Goal: Task Accomplishment & Management: Manage account settings

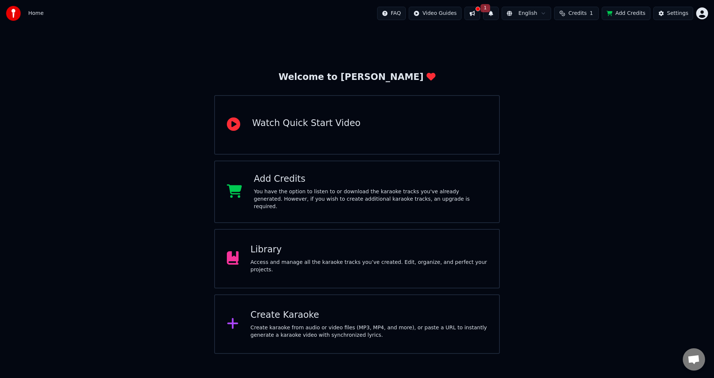
click at [316, 311] on div "Create Karaoke" at bounding box center [369, 316] width 237 height 12
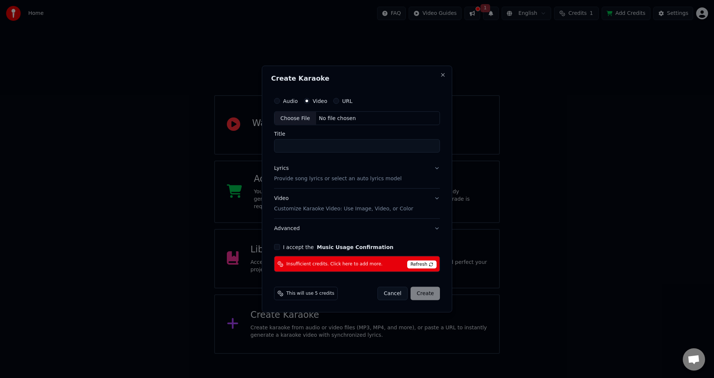
click at [445, 68] on div "Create Karaoke Audio Video URL Choose File No file chosen Title Lyrics Provide …" at bounding box center [357, 188] width 191 height 247
click at [438, 74] on div "Create Karaoke Audio Video URL Choose File No file chosen Title Lyrics Provide …" at bounding box center [357, 188] width 191 height 247
click at [444, 75] on button "Close" at bounding box center [443, 75] width 6 height 6
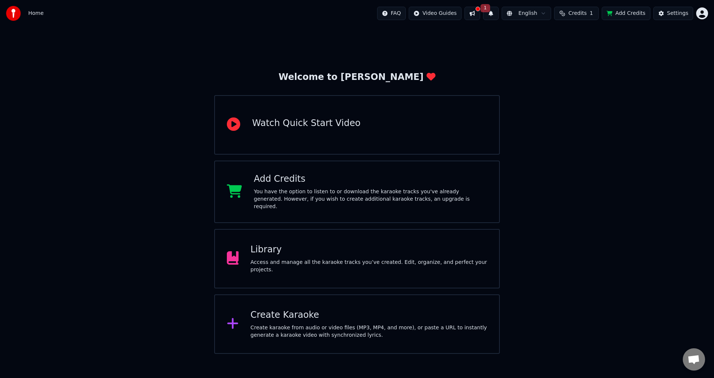
click at [498, 14] on button "1" at bounding box center [491, 13] width 16 height 13
click at [474, 15] on button at bounding box center [473, 13] width 16 height 13
click at [480, 13] on button at bounding box center [473, 13] width 16 height 13
click at [705, 17] on div "Home FAQ Video Guides 1 English Credits 1 Add Credits Settings" at bounding box center [354, 13] width 708 height 27
click at [698, 16] on html "Home FAQ Video Guides 1 English Credits 1 Add Credits Settings Welcome to Youka…" at bounding box center [357, 177] width 714 height 354
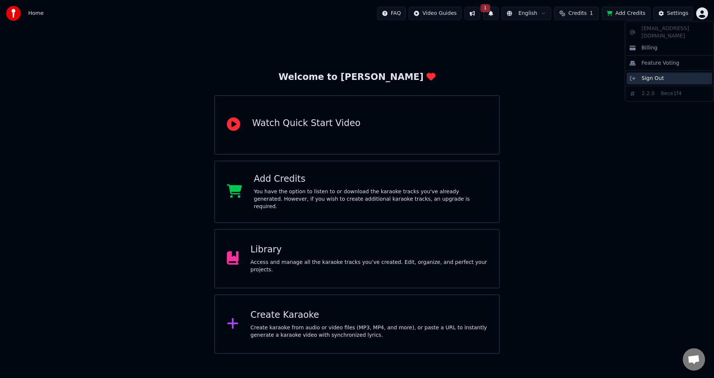
click at [652, 75] on div "Sign Out" at bounding box center [670, 79] width 86 height 12
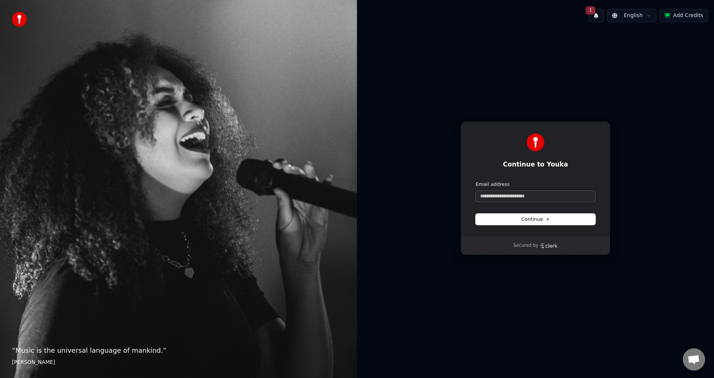
click at [550, 193] on input "Email address" at bounding box center [536, 196] width 120 height 11
click at [529, 198] on input "Email address" at bounding box center [536, 196] width 120 height 11
click at [476, 181] on button "submit" at bounding box center [476, 181] width 0 height 0
type input "**********"
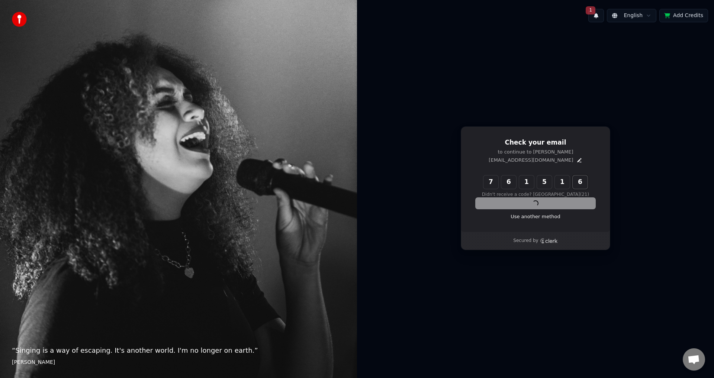
type input "******"
